Goal: Transaction & Acquisition: Download file/media

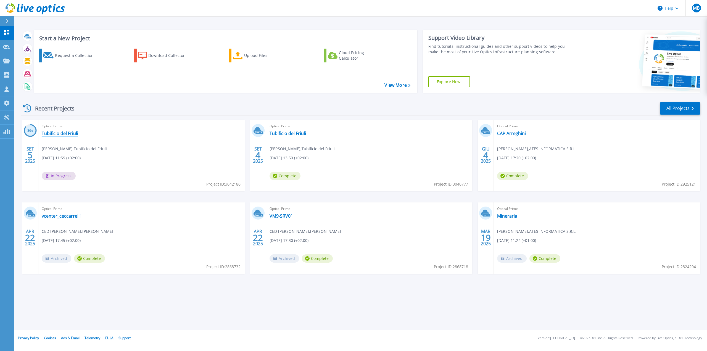
click at [74, 134] on link "Tubificio del Friuli" at bounding box center [60, 134] width 36 height 6
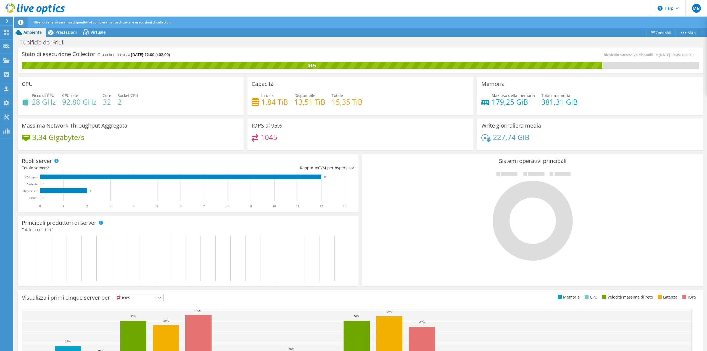
scroll to position [55, 0]
click at [425, 206] on div at bounding box center [532, 215] width 332 height 93
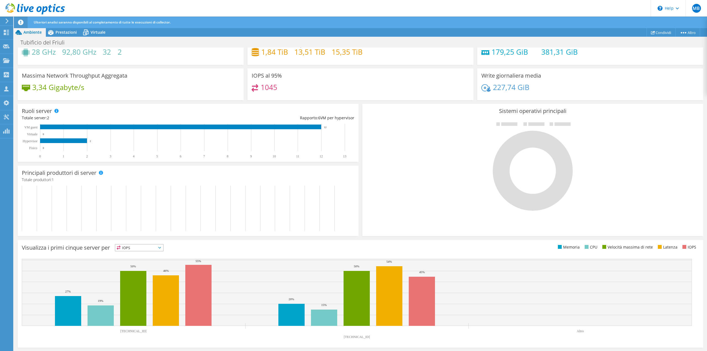
scroll to position [65, 0]
click at [161, 248] on icon at bounding box center [159, 248] width 3 height 2
click at [414, 206] on div at bounding box center [532, 166] width 332 height 93
click at [59, 30] on span "Prestazioni" at bounding box center [65, 32] width 21 height 5
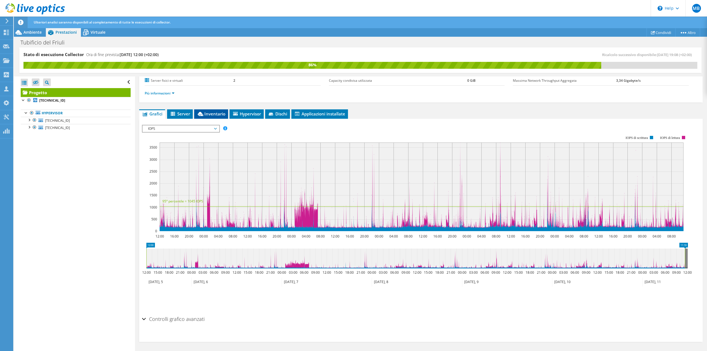
click at [207, 115] on span "Inventario" at bounding box center [211, 114] width 28 height 6
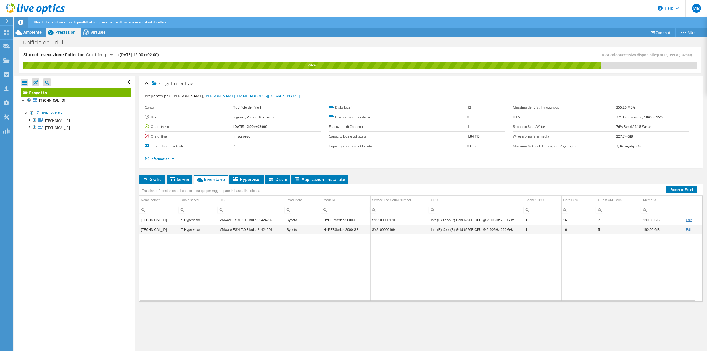
drag, startPoint x: 201, startPoint y: 271, endPoint x: 195, endPoint y: 264, distance: 9.6
click at [201, 271] on td "Data grid" at bounding box center [198, 267] width 39 height 67
click at [187, 221] on div "Hypervisor" at bounding box center [199, 220] width 36 height 7
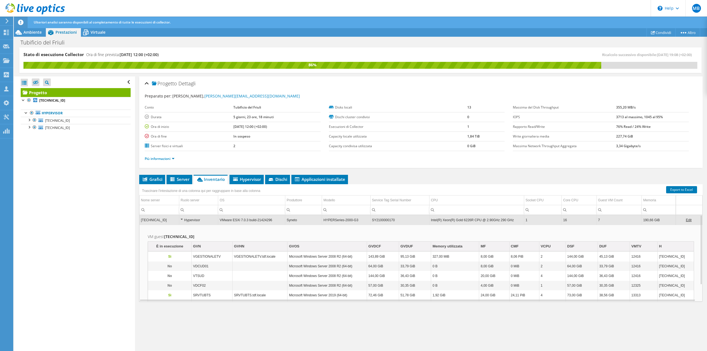
click at [182, 220] on div "Hypervisor" at bounding box center [199, 220] width 36 height 7
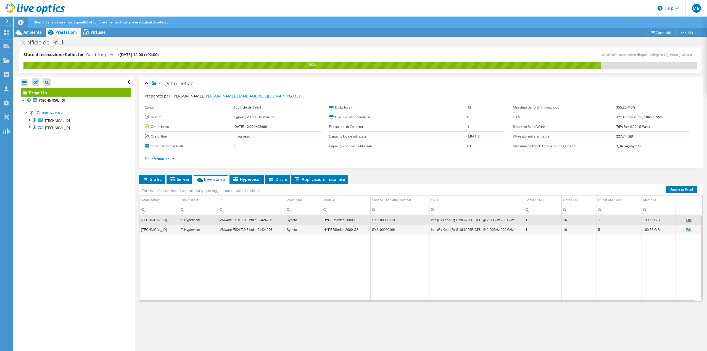
click at [182, 230] on div "Hypervisor" at bounding box center [199, 229] width 36 height 7
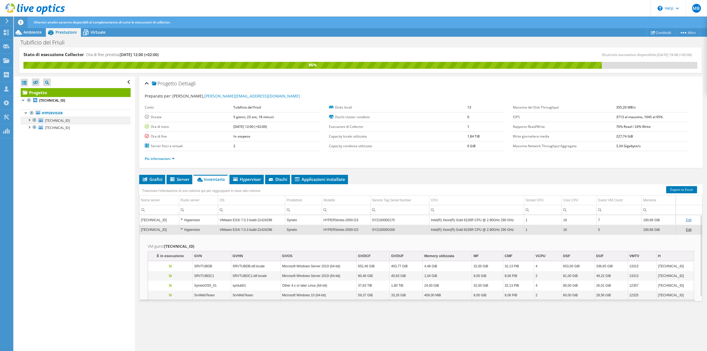
click at [30, 120] on div at bounding box center [29, 120] width 6 height 6
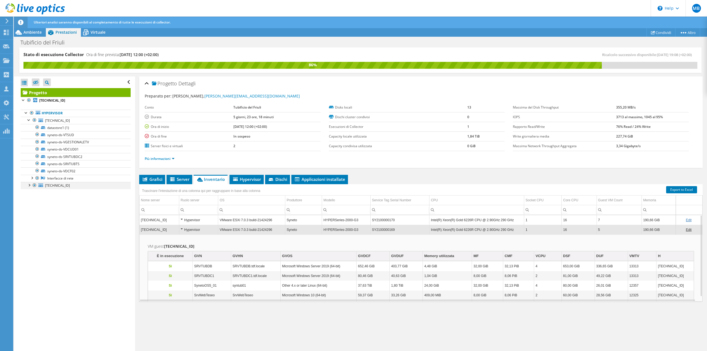
click at [29, 186] on div at bounding box center [29, 185] width 6 height 6
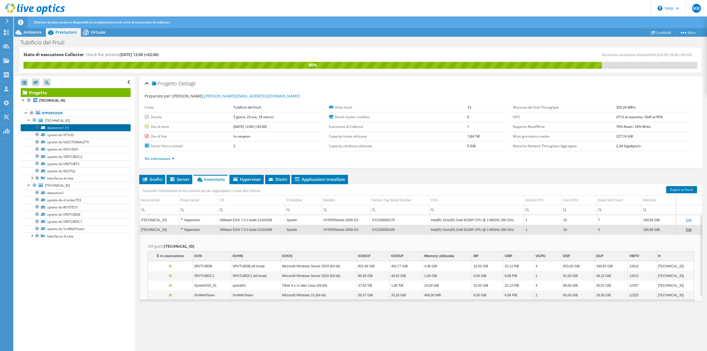
click at [68, 129] on link "datastore1 (1)" at bounding box center [76, 127] width 110 height 7
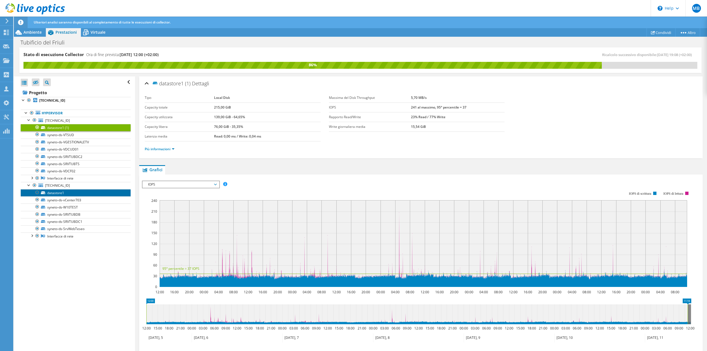
click at [58, 193] on link "datastore1" at bounding box center [76, 192] width 110 height 7
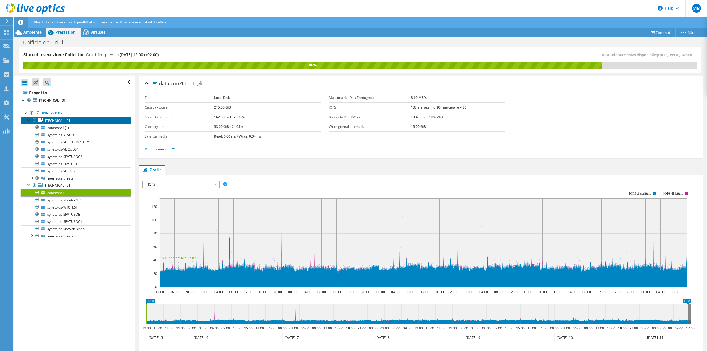
click at [60, 122] on span "[TECHNICAL_ID]" at bounding box center [57, 120] width 25 height 5
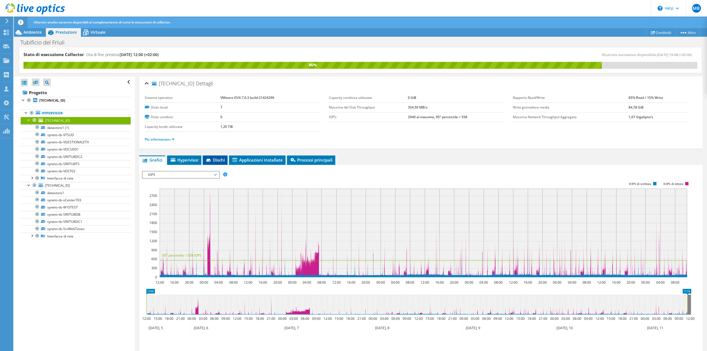
click at [215, 162] on span "Dischi" at bounding box center [214, 160] width 19 height 6
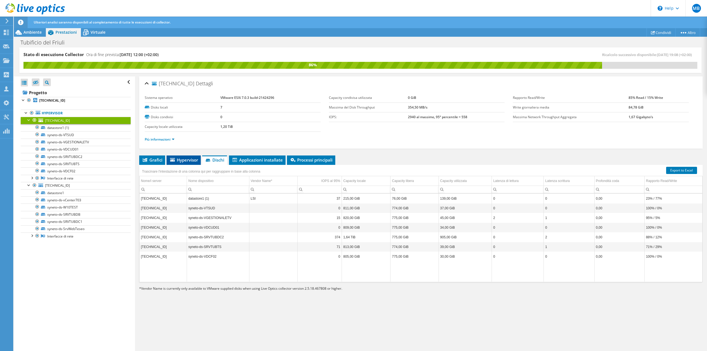
click at [188, 160] on span "Hypervisor" at bounding box center [183, 160] width 29 height 6
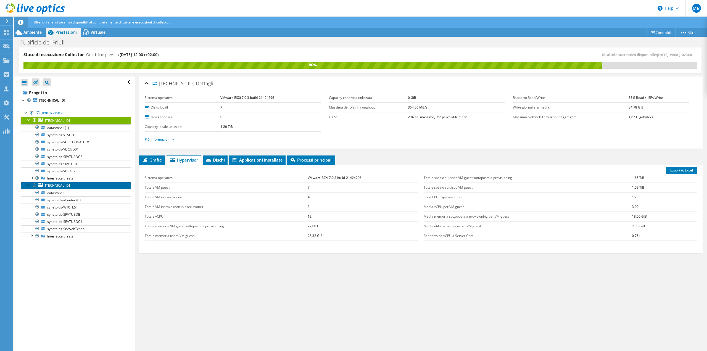
click at [53, 186] on span "[TECHNICAL_ID]" at bounding box center [57, 185] width 25 height 5
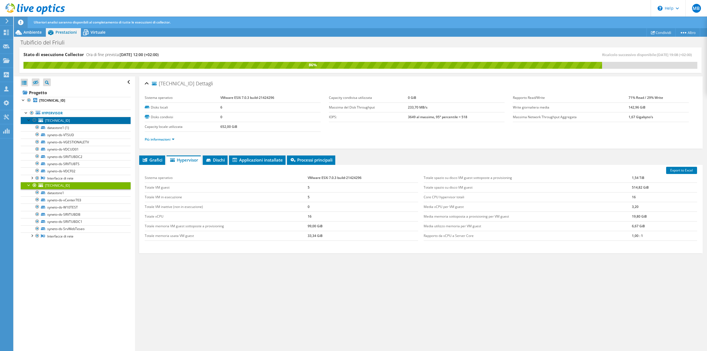
click at [55, 120] on span "[TECHNICAL_ID]" at bounding box center [57, 120] width 25 height 5
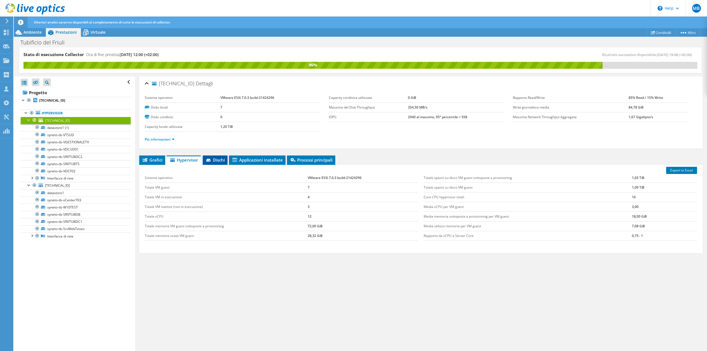
click at [221, 159] on span "Dischi" at bounding box center [214, 160] width 19 height 6
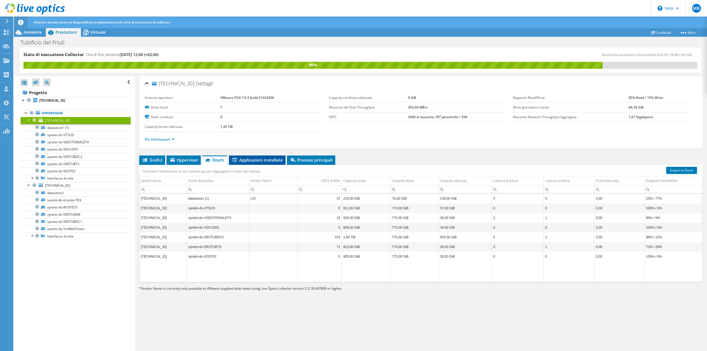
click at [259, 162] on span "Applicazioni installate" at bounding box center [257, 160] width 51 height 6
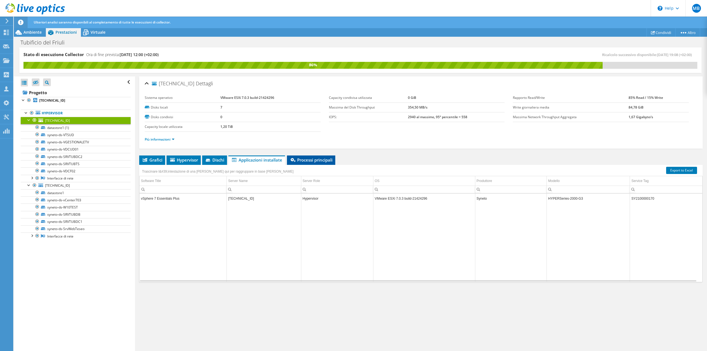
click at [297, 158] on span "Processi principali" at bounding box center [311, 160] width 43 height 6
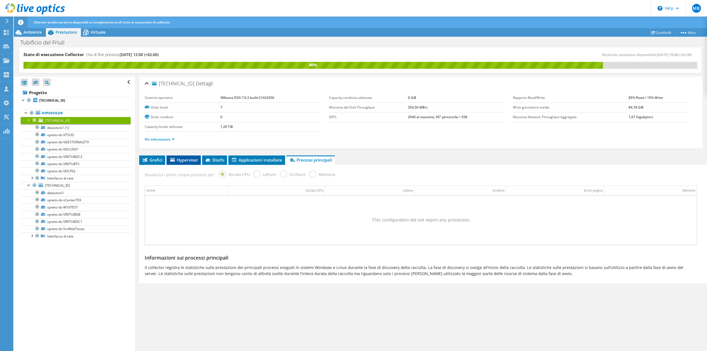
click at [192, 162] on span "Hypervisor" at bounding box center [183, 160] width 29 height 6
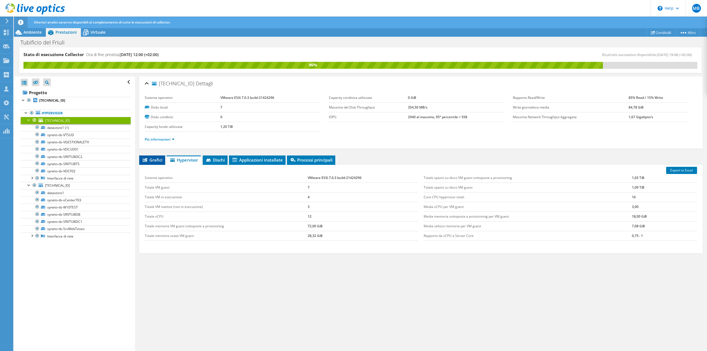
click at [153, 163] on li "Grafici" at bounding box center [152, 159] width 26 height 9
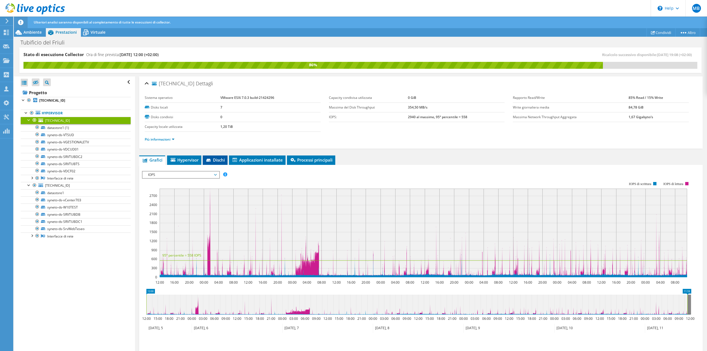
click at [220, 159] on span "Dischi" at bounding box center [214, 160] width 19 height 6
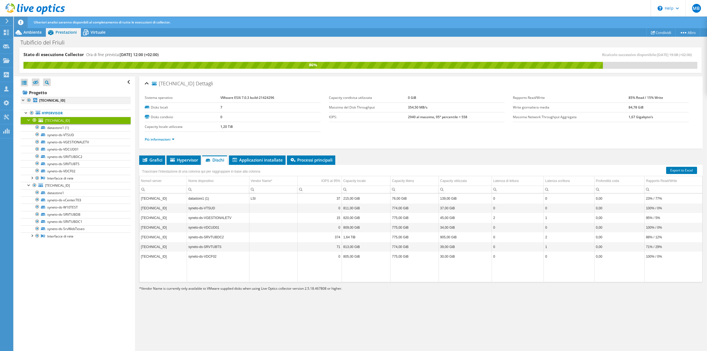
click at [23, 100] on div at bounding box center [24, 100] width 6 height 6
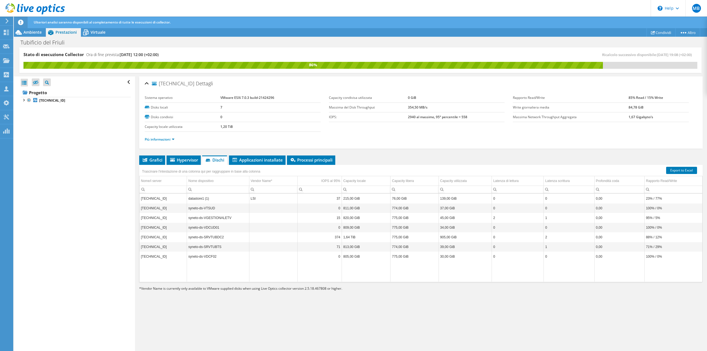
click at [40, 132] on div "Apri tutto Chiudi tutto Nascondi nodi esclusi Filtro struttura progetto" at bounding box center [74, 213] width 121 height 275
click at [23, 101] on div at bounding box center [24, 100] width 6 height 6
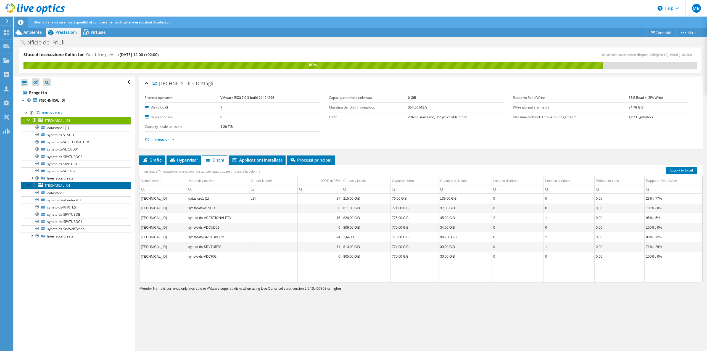
click at [60, 186] on span "[TECHNICAL_ID]" at bounding box center [57, 185] width 25 height 5
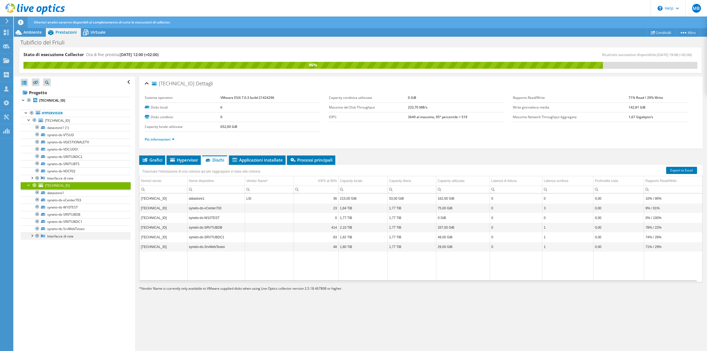
click at [32, 236] on div at bounding box center [32, 235] width 6 height 6
click at [79, 231] on link "syneto-ds-SrvWebTeseo" at bounding box center [76, 228] width 110 height 7
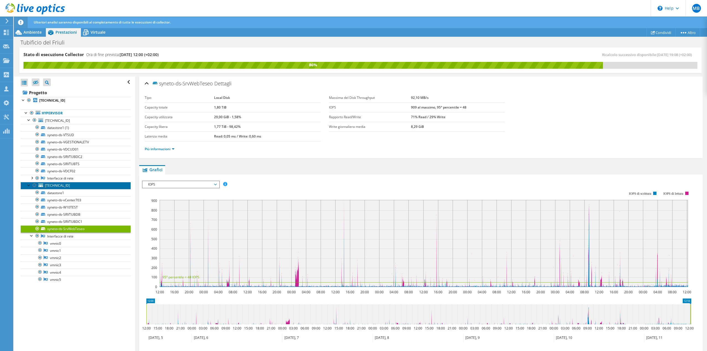
click at [63, 184] on span "[TECHNICAL_ID]" at bounding box center [57, 185] width 25 height 5
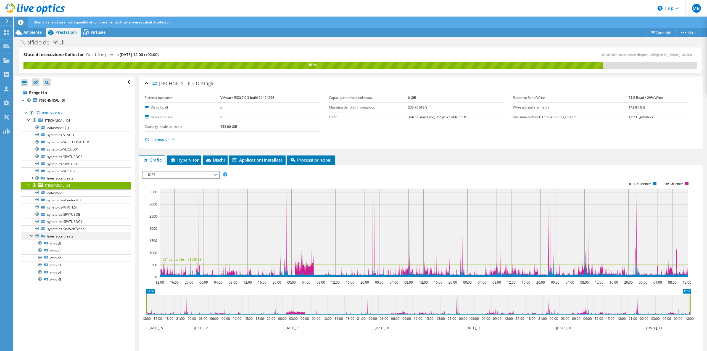
click at [31, 237] on div at bounding box center [32, 235] width 6 height 6
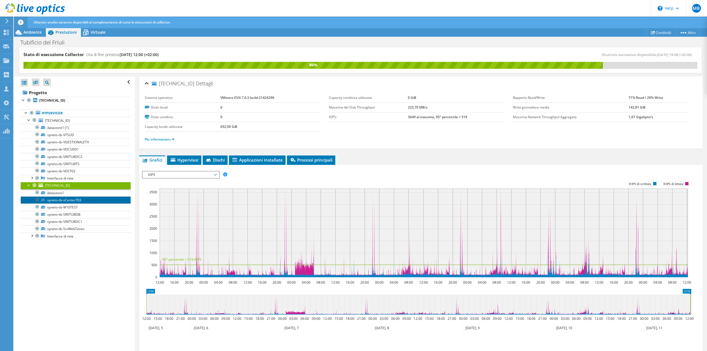
click at [72, 201] on link "syneto-ds-vCenter703" at bounding box center [76, 199] width 110 height 7
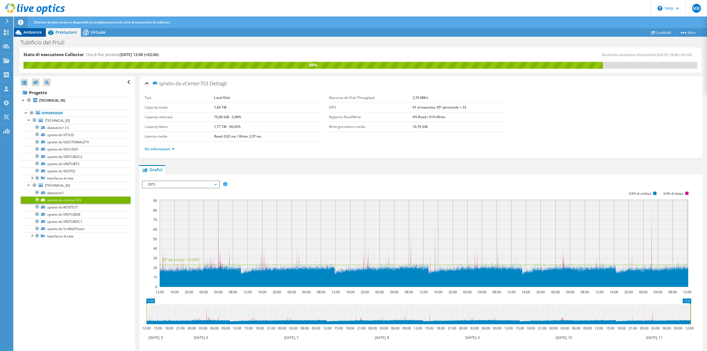
click at [31, 34] on span "Ambiente" at bounding box center [32, 32] width 18 height 5
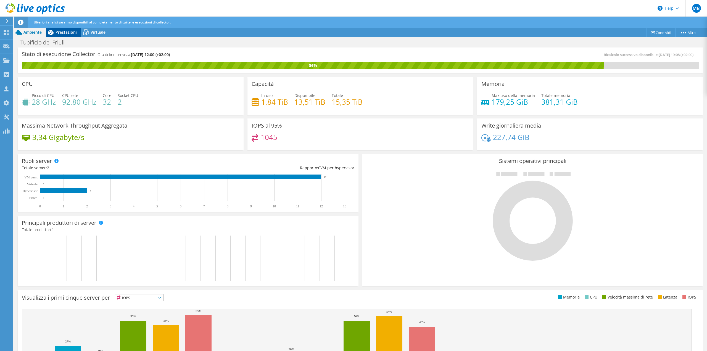
click at [56, 31] on span "Prestazioni" at bounding box center [65, 32] width 21 height 5
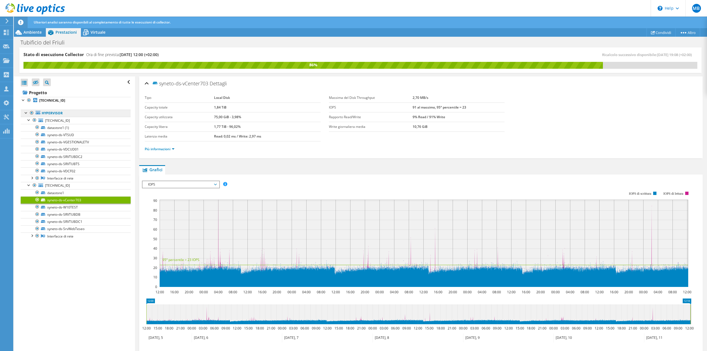
click at [58, 114] on link "Hypervisor" at bounding box center [76, 113] width 110 height 7
click at [52, 113] on link "Hypervisor" at bounding box center [76, 113] width 110 height 7
click at [26, 113] on div at bounding box center [26, 113] width 6 height 6
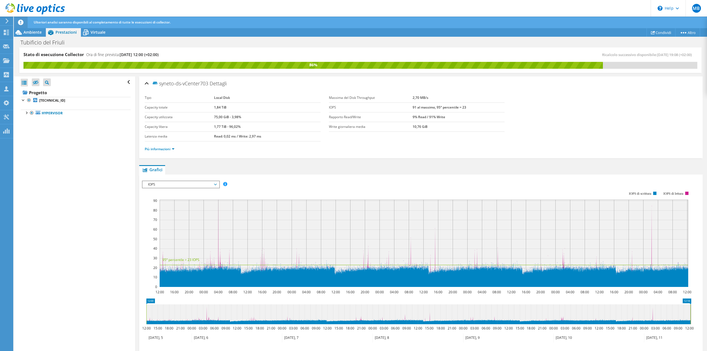
click at [64, 148] on div "Apri tutto Chiudi tutto Nascondi nodi esclusi Filtro struttura progetto" at bounding box center [74, 213] width 121 height 275
click at [50, 116] on link "Hypervisor" at bounding box center [76, 113] width 110 height 7
click at [108, 144] on div "Apri tutto Chiudi tutto Nascondi nodi esclusi Filtro struttura progetto" at bounding box center [74, 213] width 121 height 275
click at [53, 101] on b "[TECHNICAL_ID]" at bounding box center [52, 100] width 26 height 5
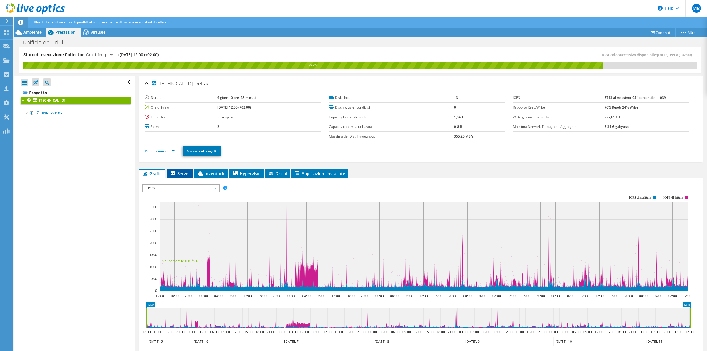
click at [181, 175] on span "Server" at bounding box center [180, 174] width 20 height 6
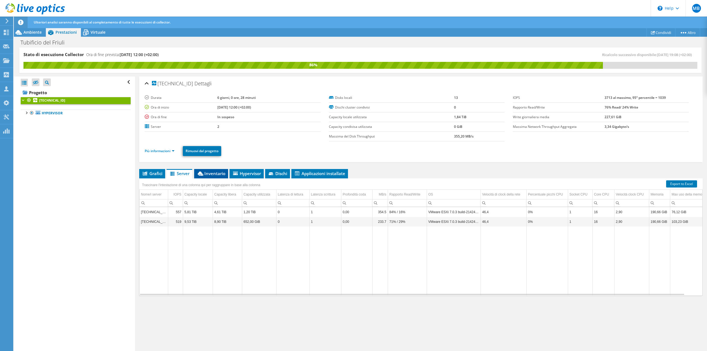
click at [212, 175] on span "Inventario" at bounding box center [211, 174] width 28 height 6
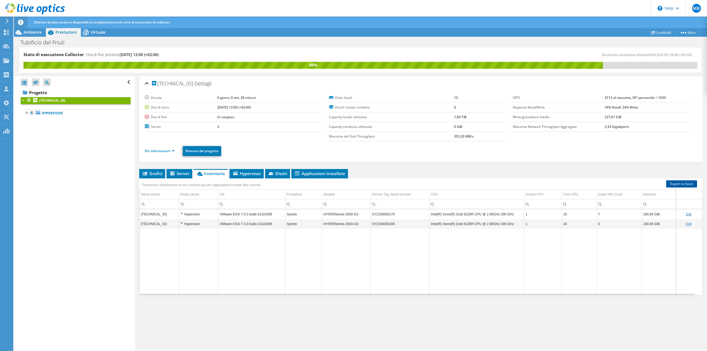
click at [683, 182] on link "Export to Excel" at bounding box center [681, 183] width 31 height 7
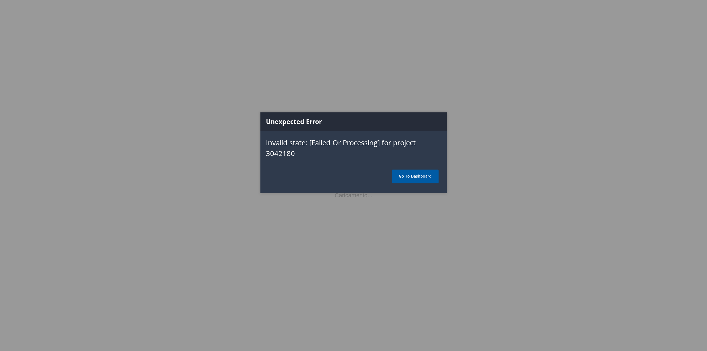
click at [420, 179] on link "Go To Dashboard" at bounding box center [415, 176] width 47 height 14
